Goal: Find specific page/section: Find specific page/section

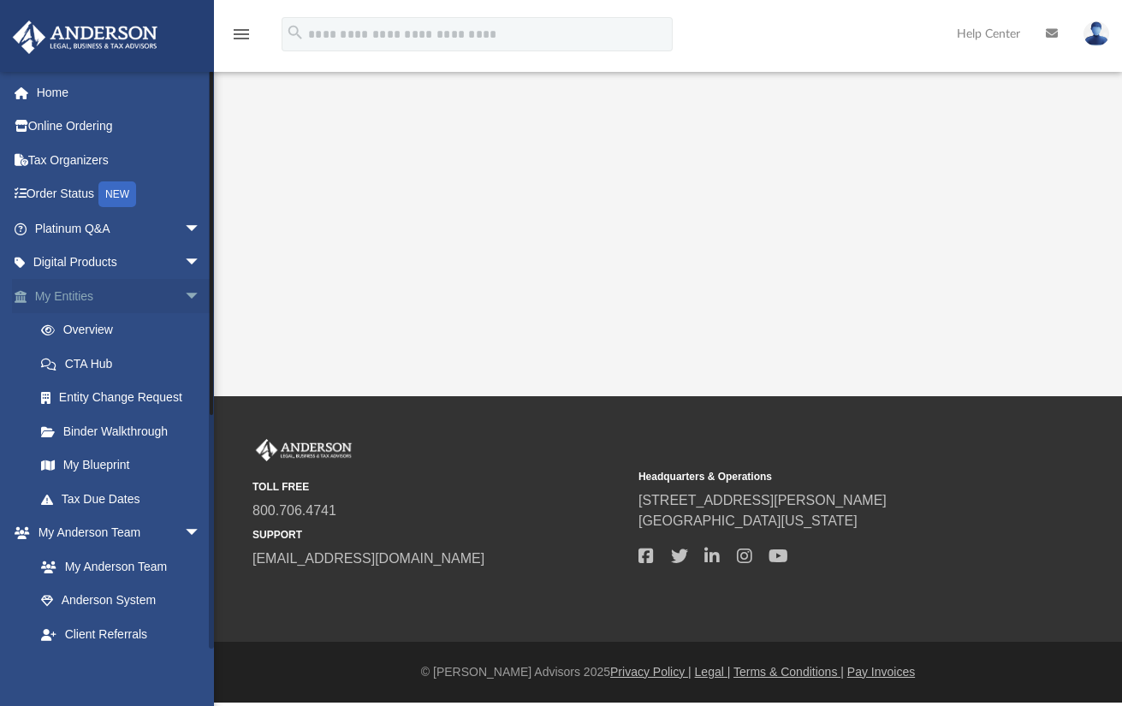
click at [89, 298] on link "My Entities arrow_drop_down" at bounding box center [119, 296] width 215 height 34
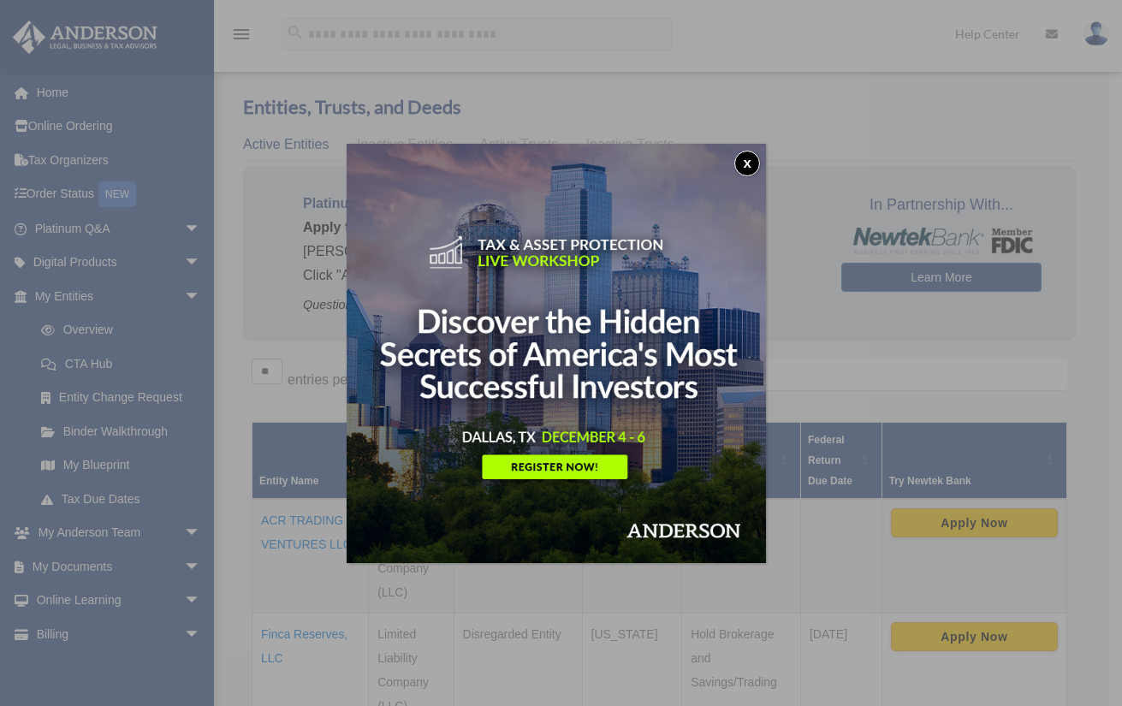
click at [757, 156] on button "x" at bounding box center [748, 164] width 26 height 26
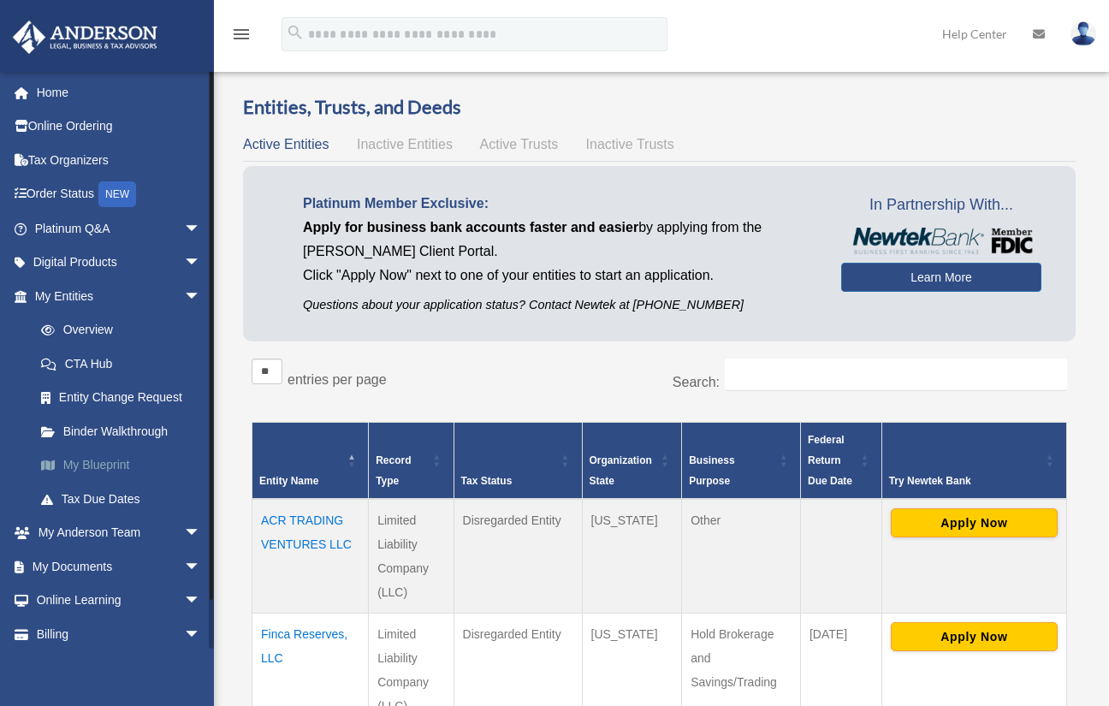
click at [102, 456] on link "My Blueprint" at bounding box center [125, 466] width 203 height 34
